Goal: Transaction & Acquisition: Purchase product/service

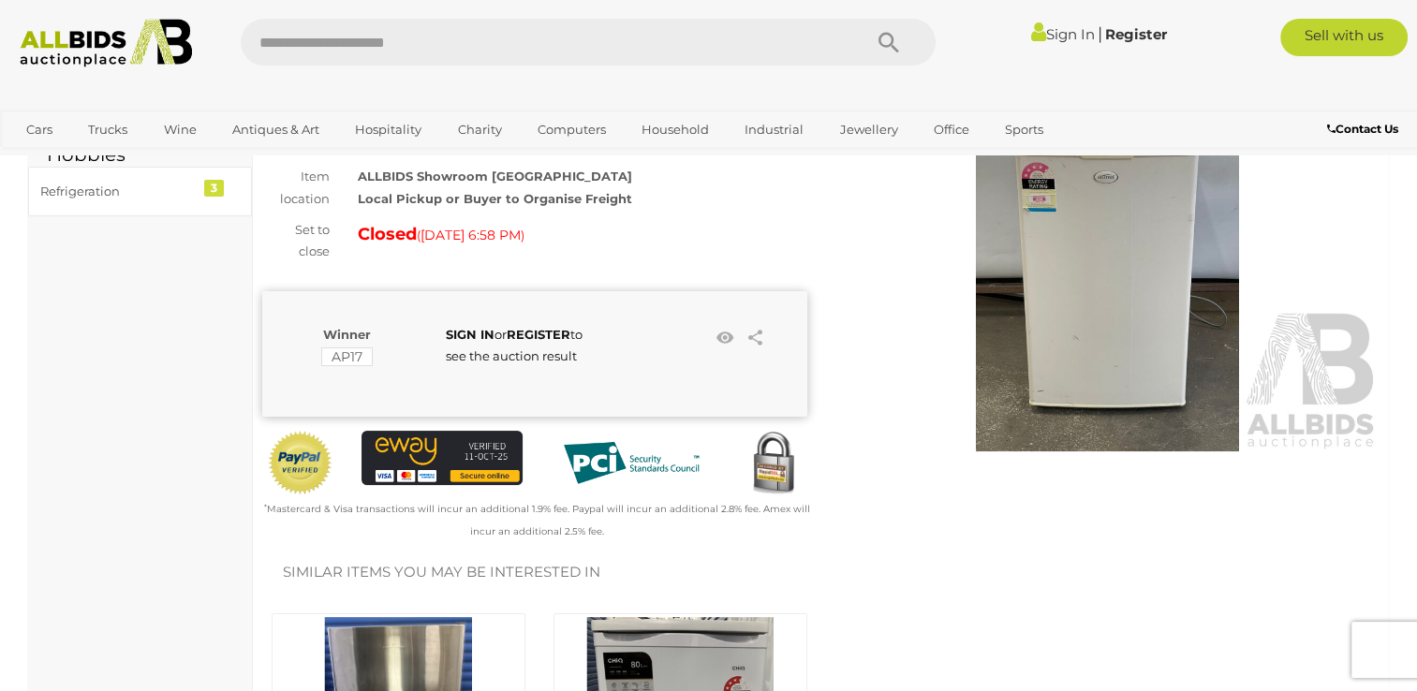
scroll to position [131, 0]
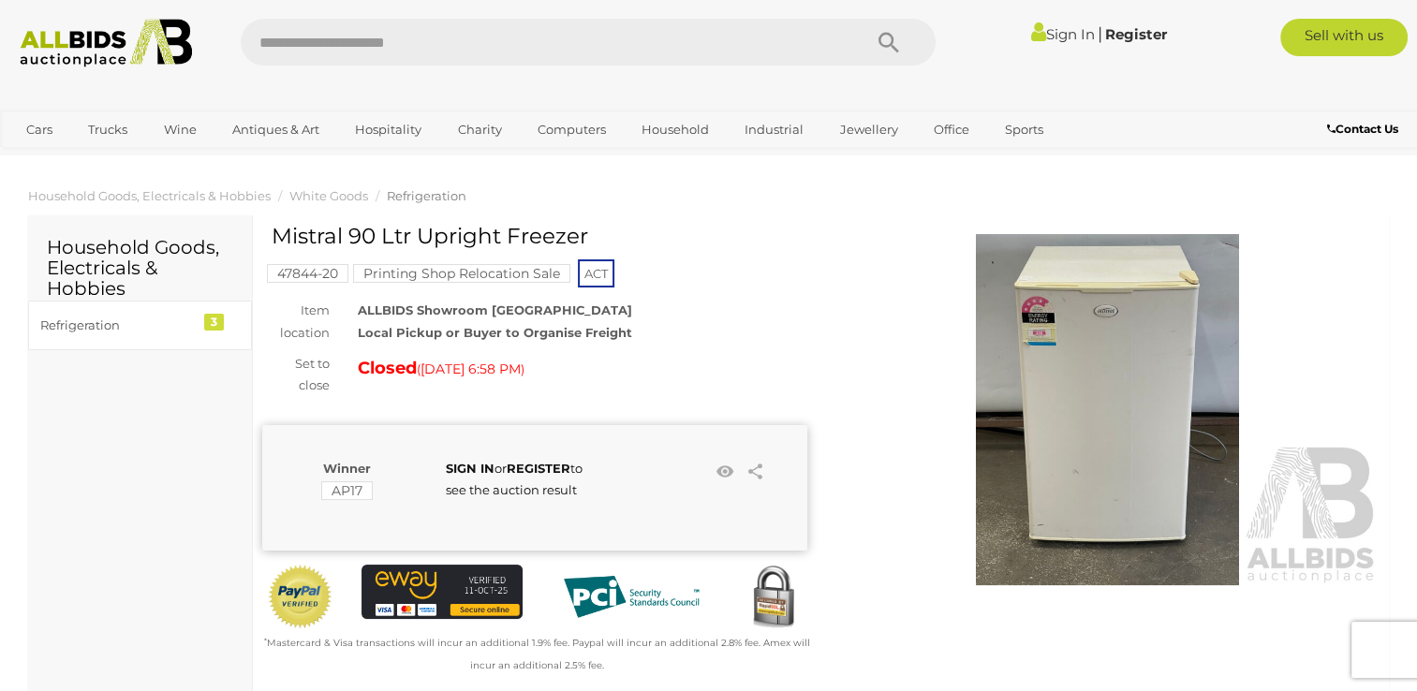
click at [1156, 369] on img at bounding box center [1107, 409] width 545 height 351
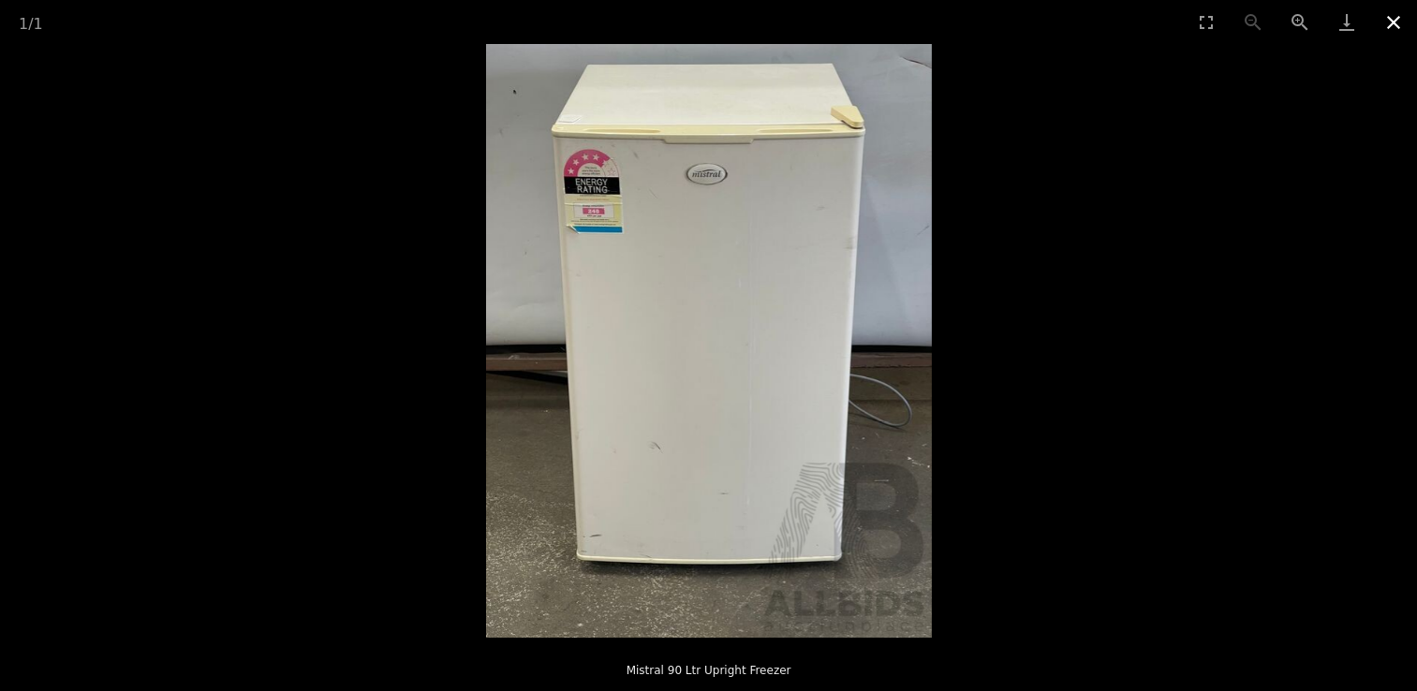
click at [1399, 22] on button "Close gallery" at bounding box center [1393, 22] width 47 height 44
